Goal: Task Accomplishment & Management: Manage account settings

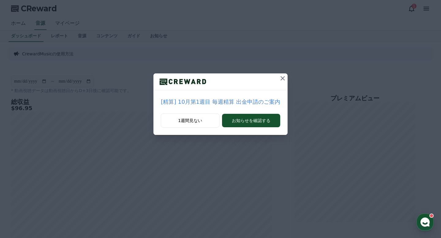
click at [279, 81] on icon at bounding box center [282, 78] width 7 height 7
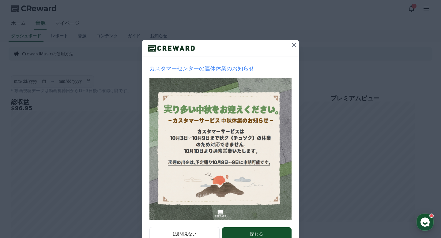
scroll to position [54, 0]
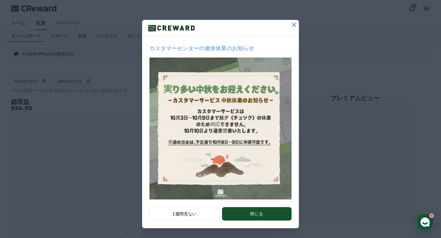
click at [297, 23] on icon at bounding box center [294, 24] width 7 height 7
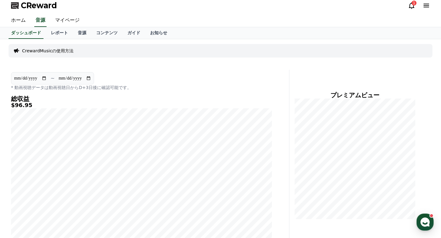
scroll to position [0, 0]
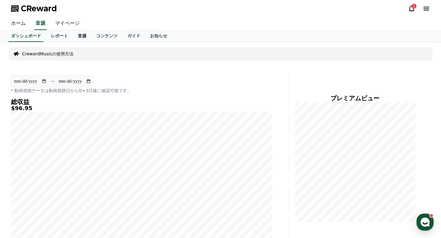
click at [82, 37] on link "音源" at bounding box center [82, 36] width 18 height 12
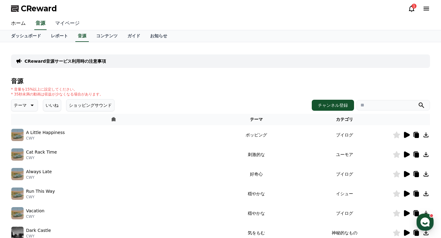
click at [58, 22] on link "マイページ" at bounding box center [67, 23] width 34 height 13
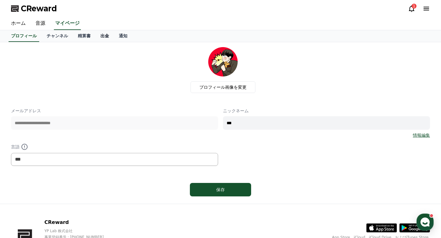
click at [104, 38] on link "出金" at bounding box center [105, 36] width 18 height 12
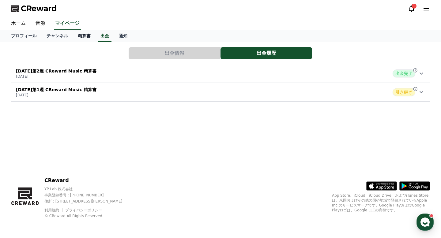
click at [84, 33] on link "精算書" at bounding box center [84, 36] width 23 height 12
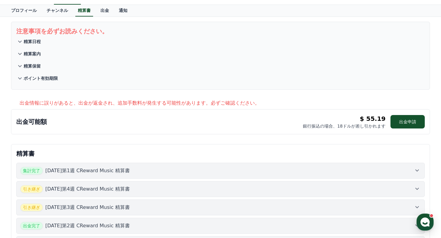
scroll to position [27, 0]
